Goal: Navigation & Orientation: Find specific page/section

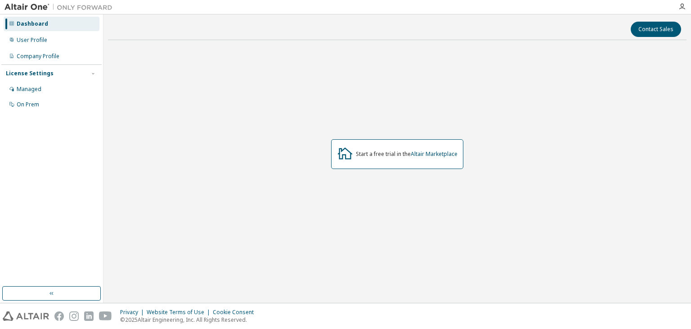
click at [88, 75] on div "License Settings" at bounding box center [51, 73] width 91 height 8
click at [63, 92] on div "Managed" at bounding box center [52, 89] width 96 height 14
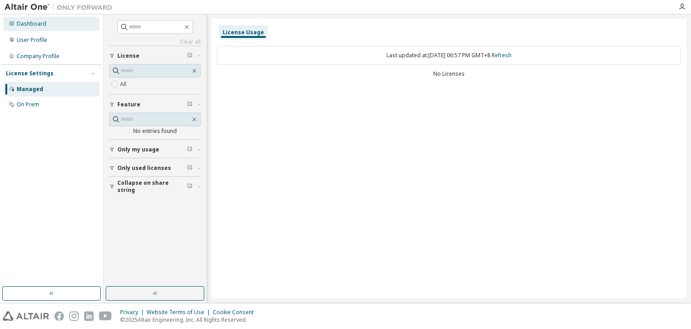
click at [42, 22] on div "Dashboard" at bounding box center [32, 23] width 30 height 7
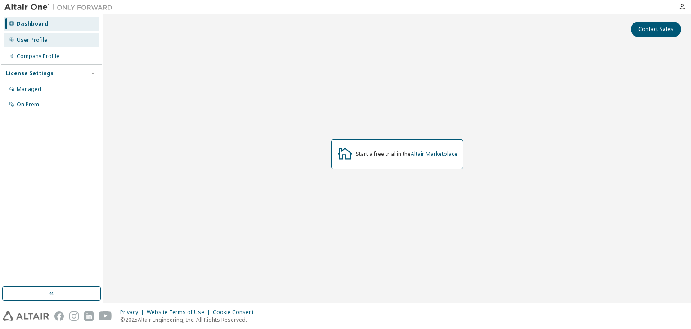
click at [50, 40] on div "User Profile" at bounding box center [52, 40] width 96 height 14
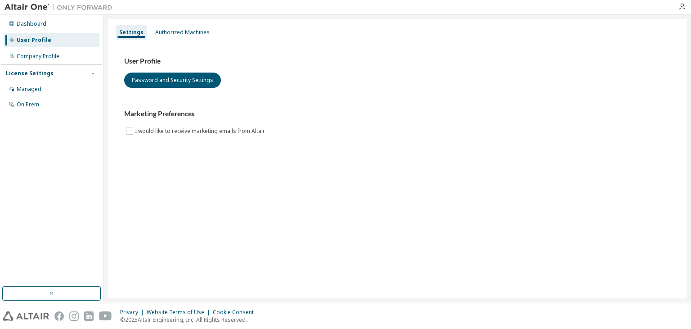
click at [52, 31] on div "Dashboard User Profile Company Profile License Settings Managed On Prem" at bounding box center [51, 64] width 100 height 97
click at [52, 25] on div "Dashboard" at bounding box center [52, 24] width 96 height 14
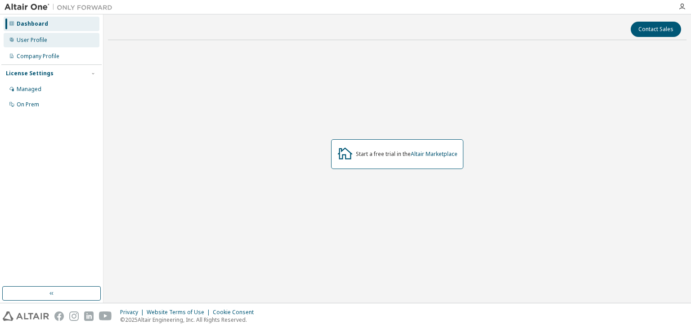
click at [50, 42] on div "User Profile" at bounding box center [52, 40] width 96 height 14
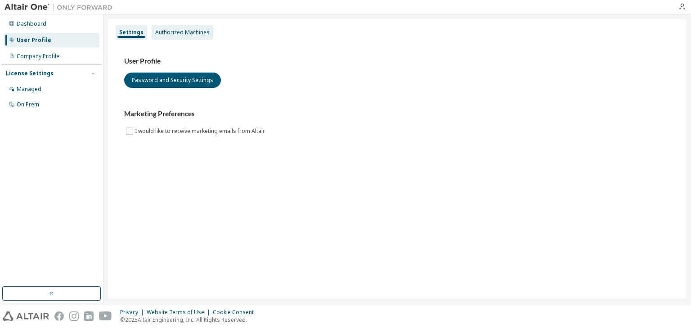
click at [190, 37] on div "Authorized Machines" at bounding box center [183, 32] width 62 height 14
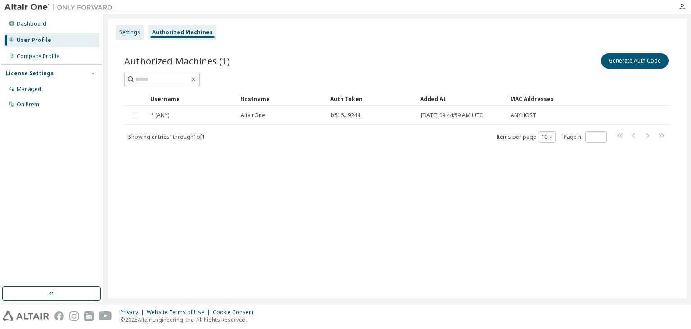
click at [130, 30] on div "Settings" at bounding box center [129, 32] width 21 height 7
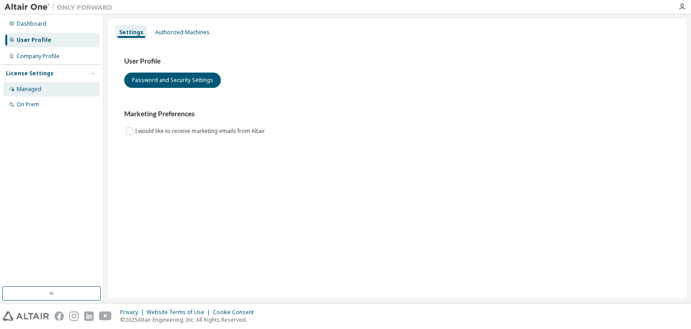
click at [42, 95] on div "Managed" at bounding box center [52, 89] width 96 height 14
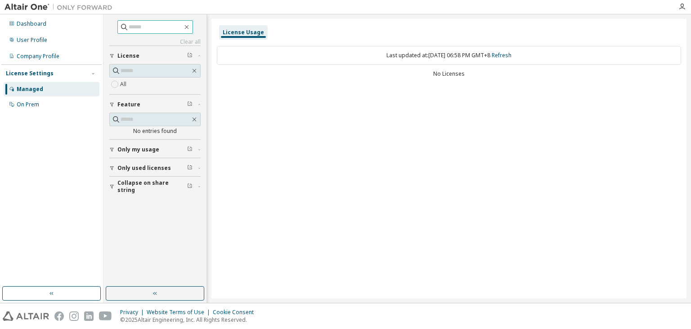
click at [162, 32] on span at bounding box center [155, 27] width 76 height 14
click at [162, 28] on input "text" at bounding box center [156, 27] width 54 height 9
click at [192, 56] on icon "button" at bounding box center [190, 55] width 4 height 4
click at [189, 58] on span "button" at bounding box center [189, 55] width 5 height 7
click at [60, 55] on div "Company Profile" at bounding box center [52, 56] width 96 height 14
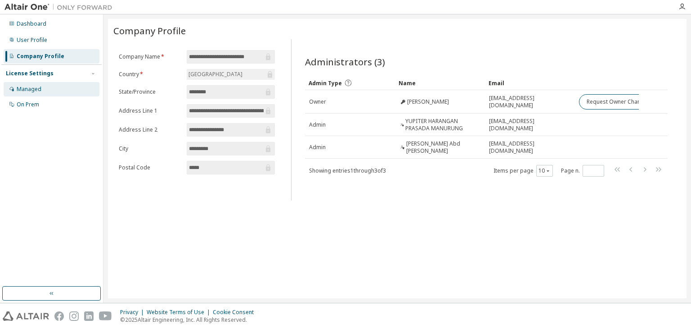
click at [46, 88] on div "Managed" at bounding box center [52, 89] width 96 height 14
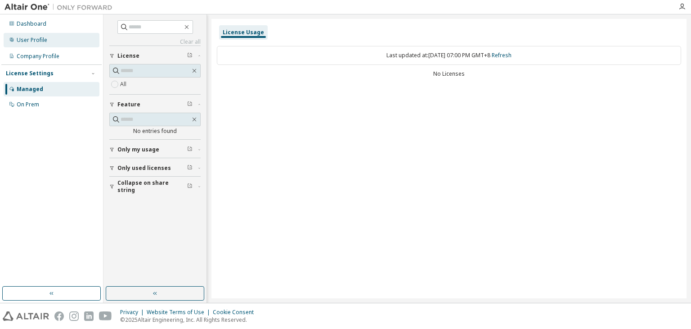
click at [55, 36] on div "User Profile" at bounding box center [52, 40] width 96 height 14
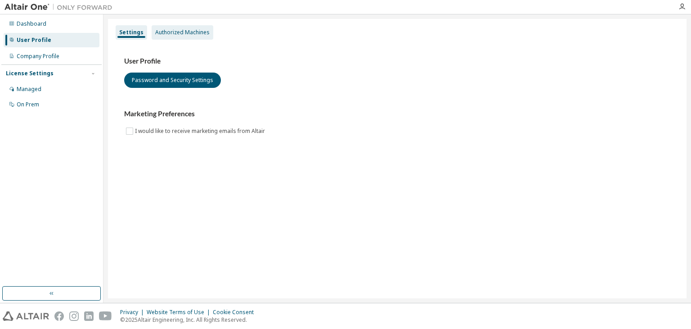
click at [173, 31] on div "Authorized Machines" at bounding box center [182, 32] width 54 height 7
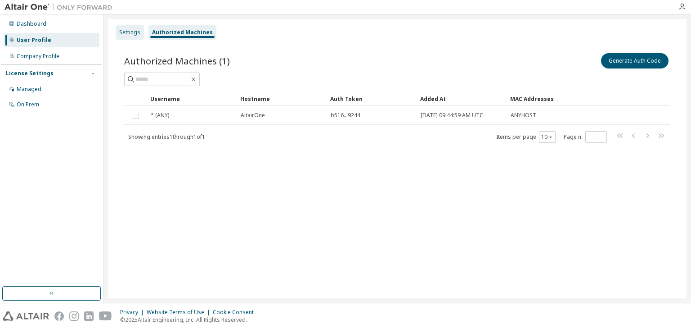
click at [126, 32] on div "Settings" at bounding box center [129, 32] width 21 height 7
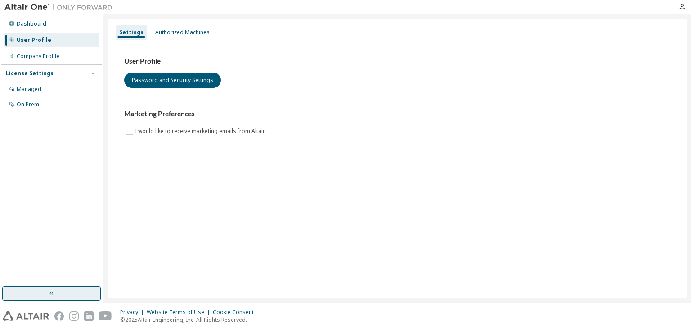
click at [54, 293] on icon "button" at bounding box center [51, 292] width 7 height 7
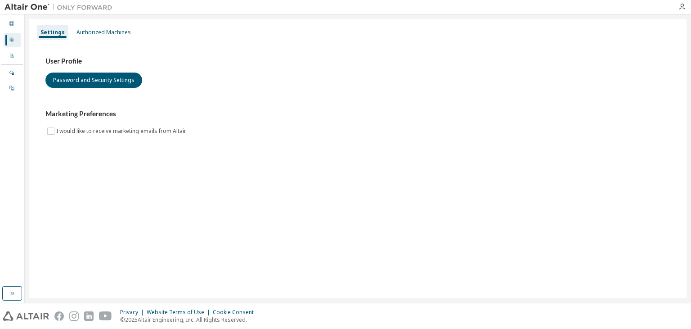
drag, startPoint x: 11, startPoint y: 289, endPoint x: 13, endPoint y: 246, distance: 43.3
click at [11, 289] on icon "button" at bounding box center [12, 292] width 7 height 7
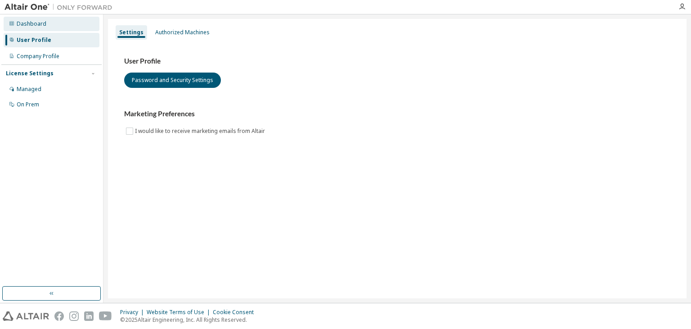
click at [29, 24] on div "Dashboard" at bounding box center [32, 23] width 30 height 7
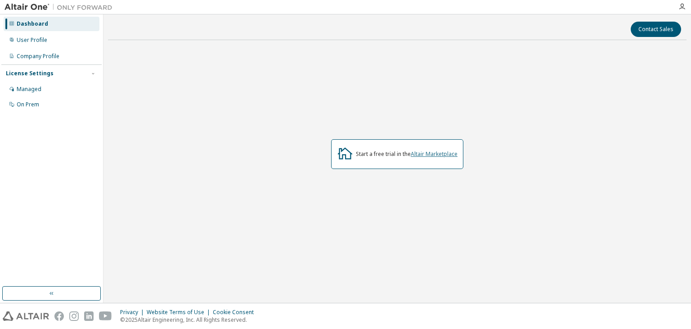
click at [441, 155] on link "Altair Marketplace" at bounding box center [434, 154] width 47 height 8
